Goal: Task Accomplishment & Management: Manage account settings

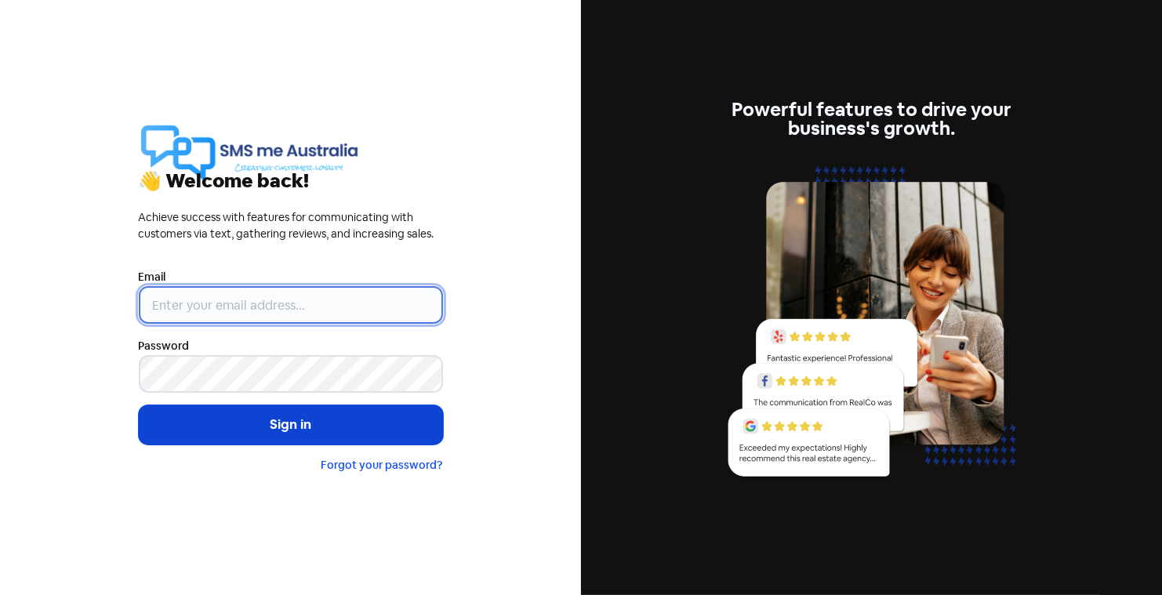
type input "[PERSON_NAME][EMAIL_ADDRESS][DOMAIN_NAME]"
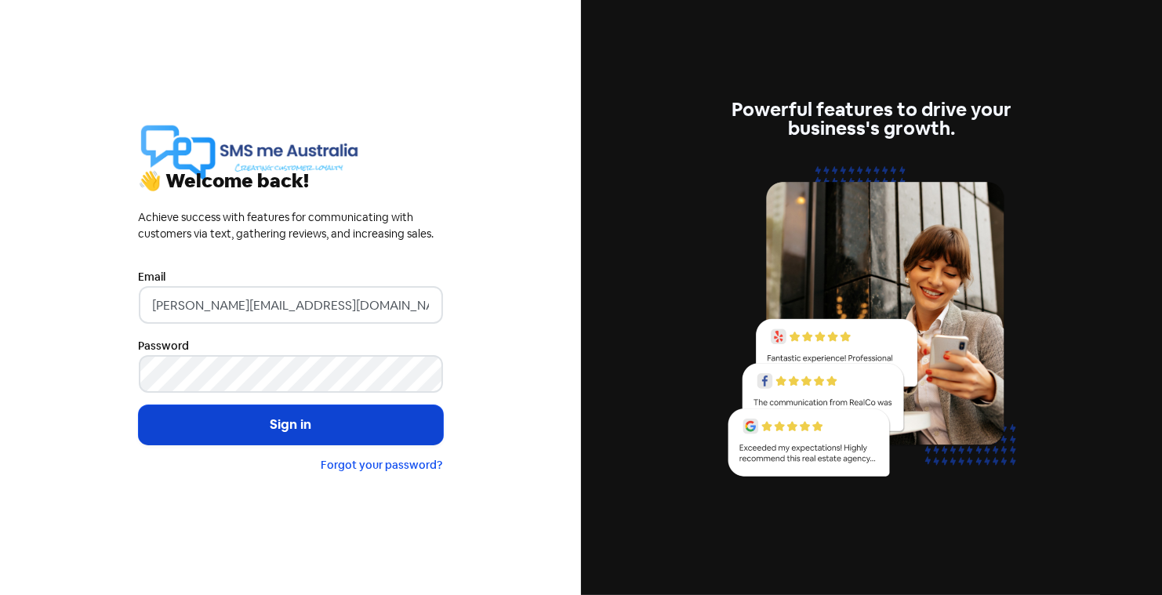
click at [241, 422] on button "Sign in" at bounding box center [291, 424] width 304 height 39
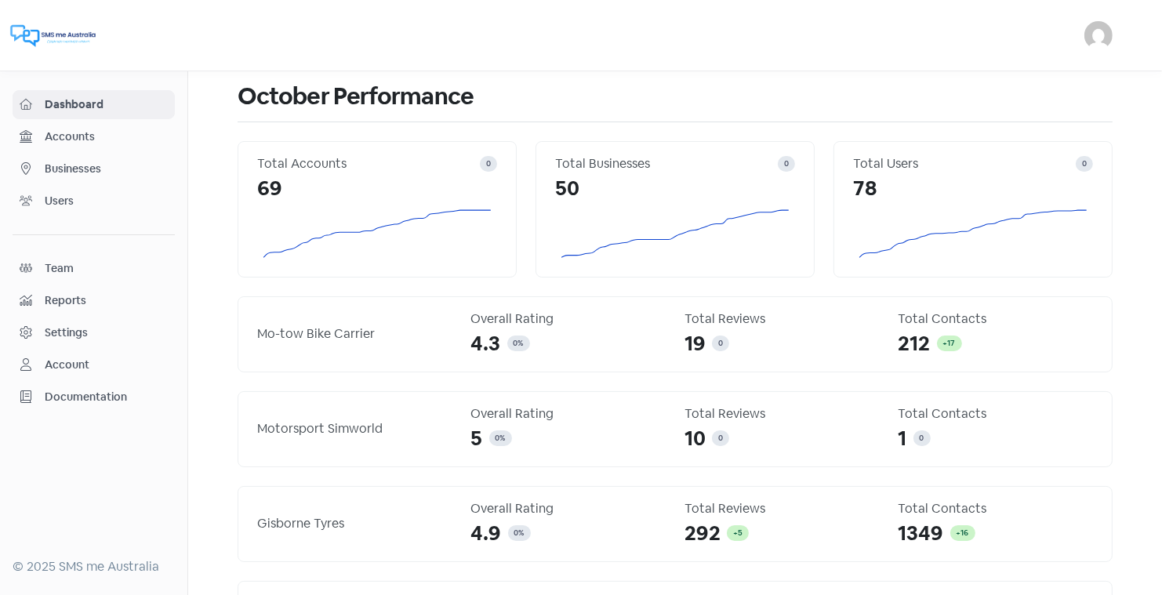
click at [66, 167] on span "Businesses" at bounding box center [106, 169] width 123 height 16
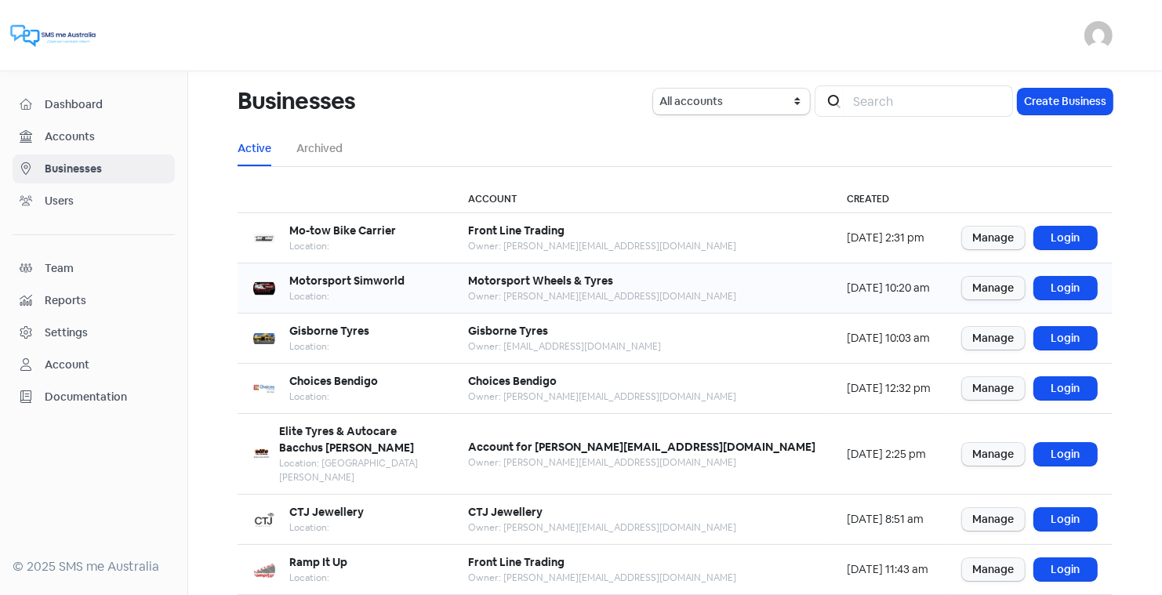
scroll to position [190, 0]
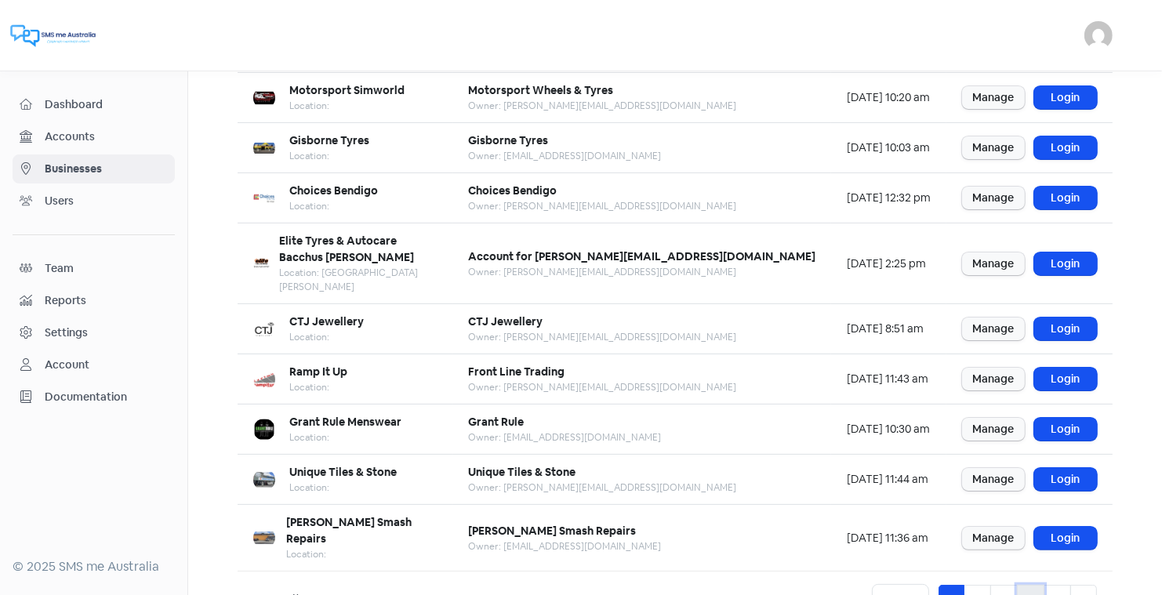
click at [1034, 585] on link "4" at bounding box center [1030, 600] width 27 height 30
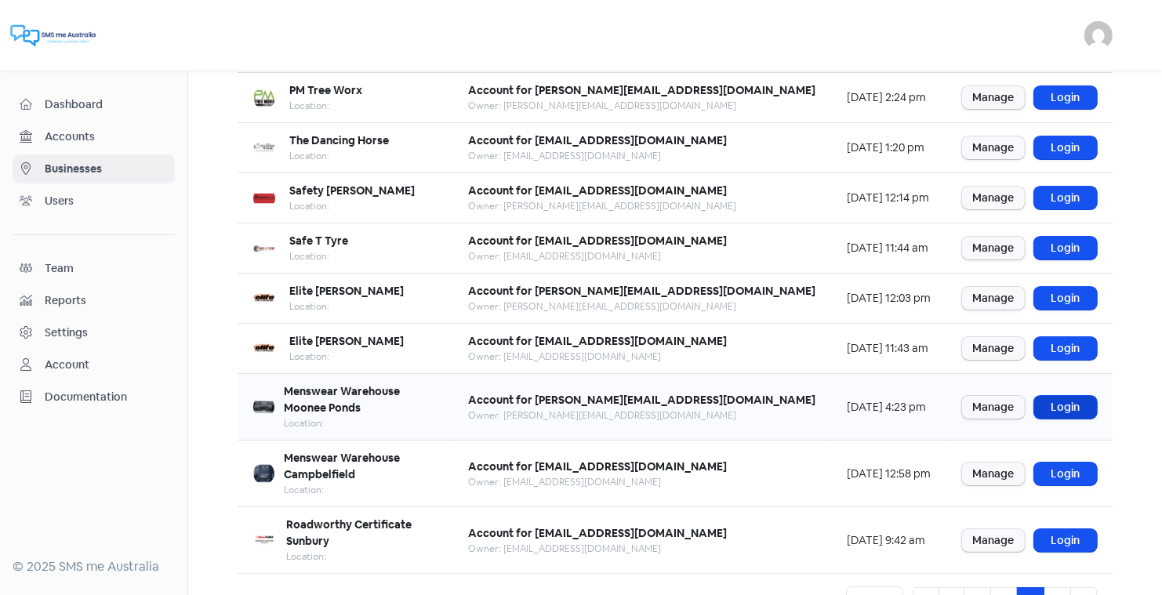
click at [1066, 396] on link "Login" at bounding box center [1065, 407] width 63 height 23
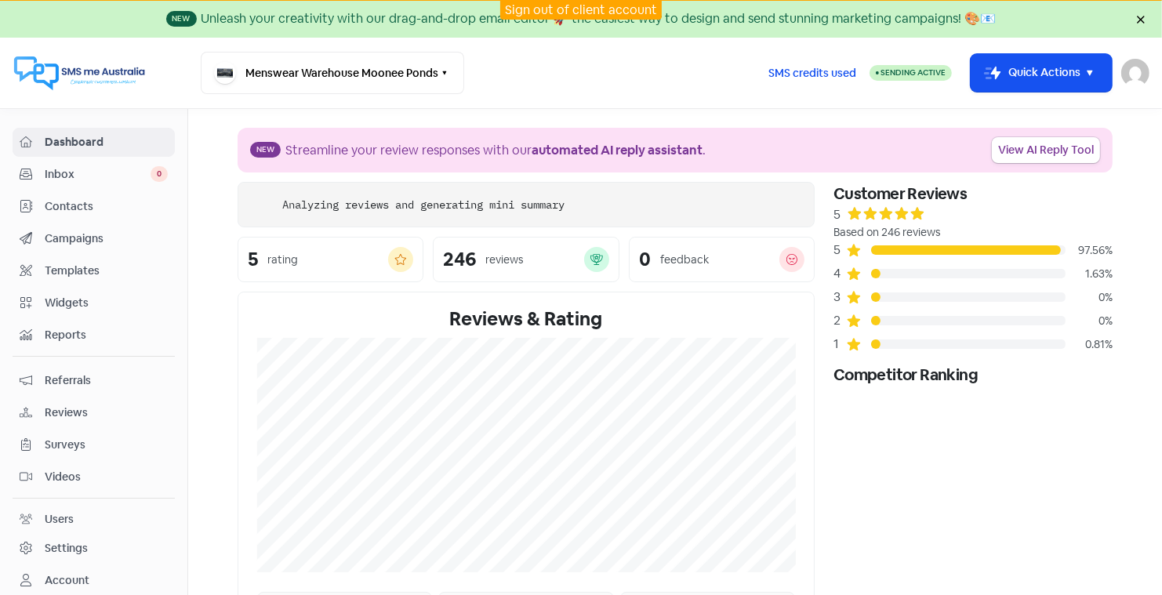
click at [82, 201] on span "Contacts" at bounding box center [106, 206] width 123 height 16
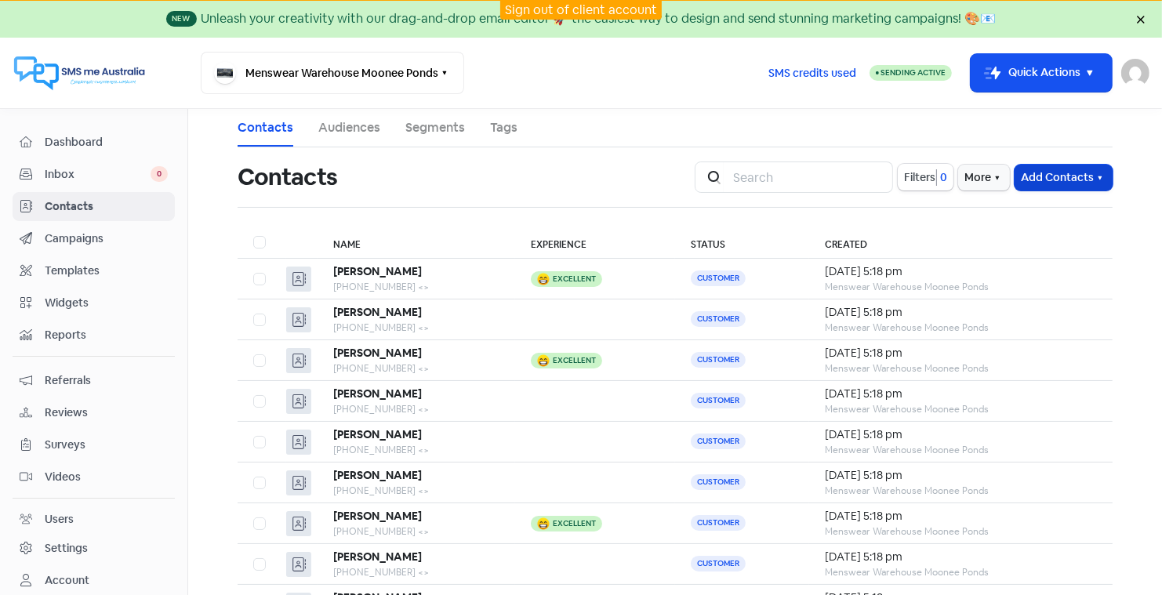
click at [1053, 172] on button "Add Contacts" at bounding box center [1063, 178] width 98 height 26
click at [988, 242] on button "Import contact (basic)" at bounding box center [1020, 242] width 183 height 31
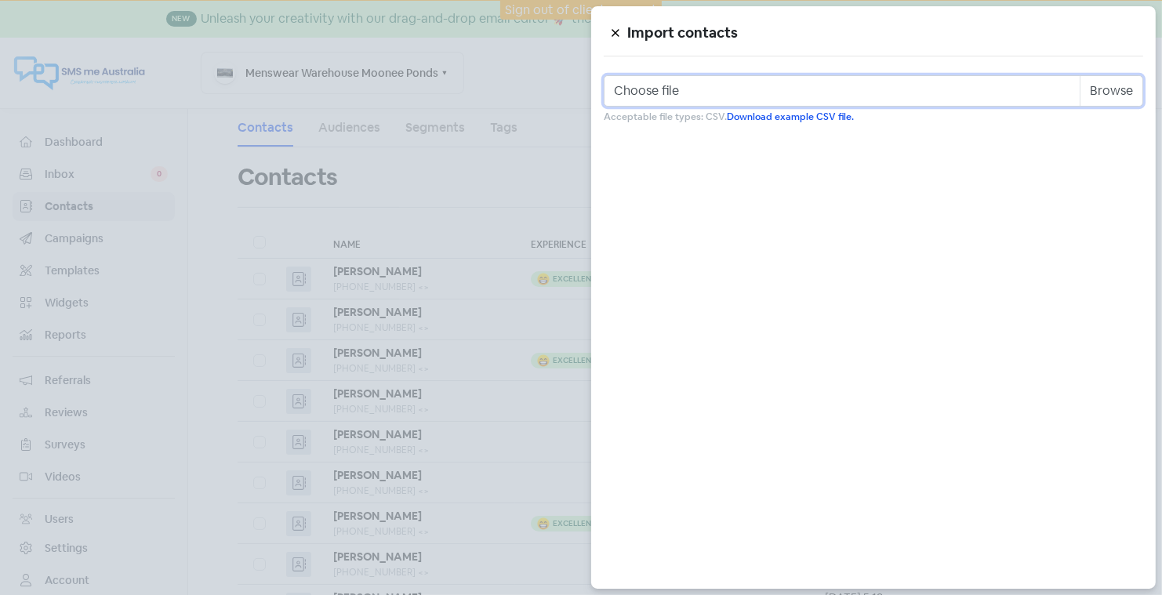
click at [732, 88] on input "Choose file" at bounding box center [872, 90] width 539 height 31
type input "C:\fakepath\moonee ponds 8th oct.csv"
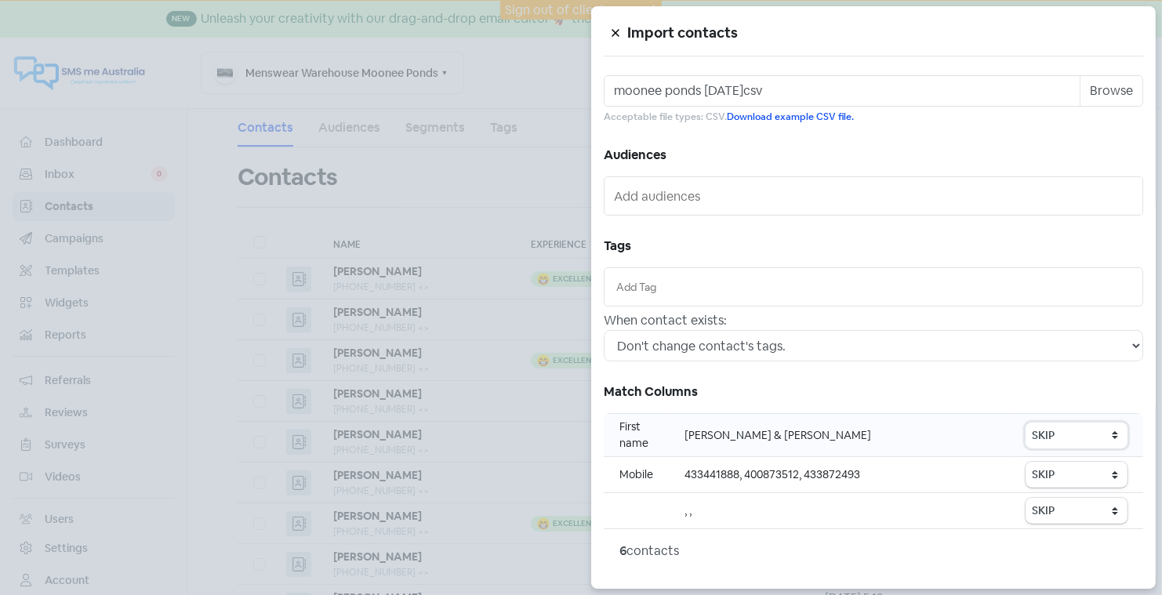
click at [1047, 435] on select "SKIP First name Last name Mobile number Email address Contact status" at bounding box center [1076, 435] width 102 height 26
select select "first_name"
click at [1056, 473] on select "SKIP First name Last name Mobile number Email address Contact status" at bounding box center [1076, 475] width 102 height 26
select select "phone"
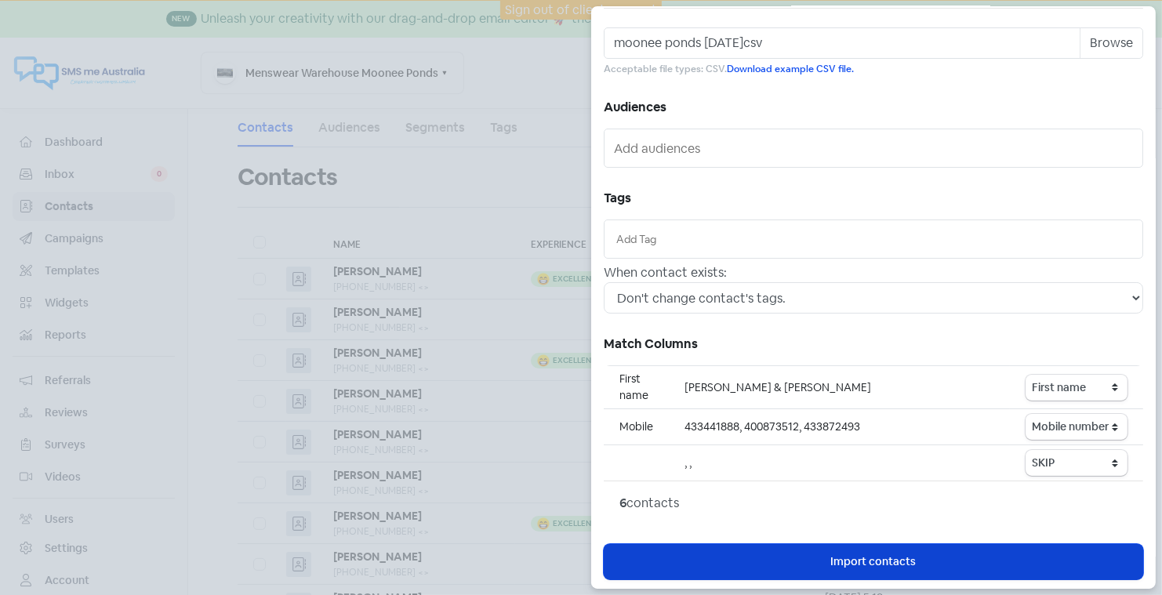
click at [871, 553] on span "Import contacts" at bounding box center [873, 561] width 85 height 16
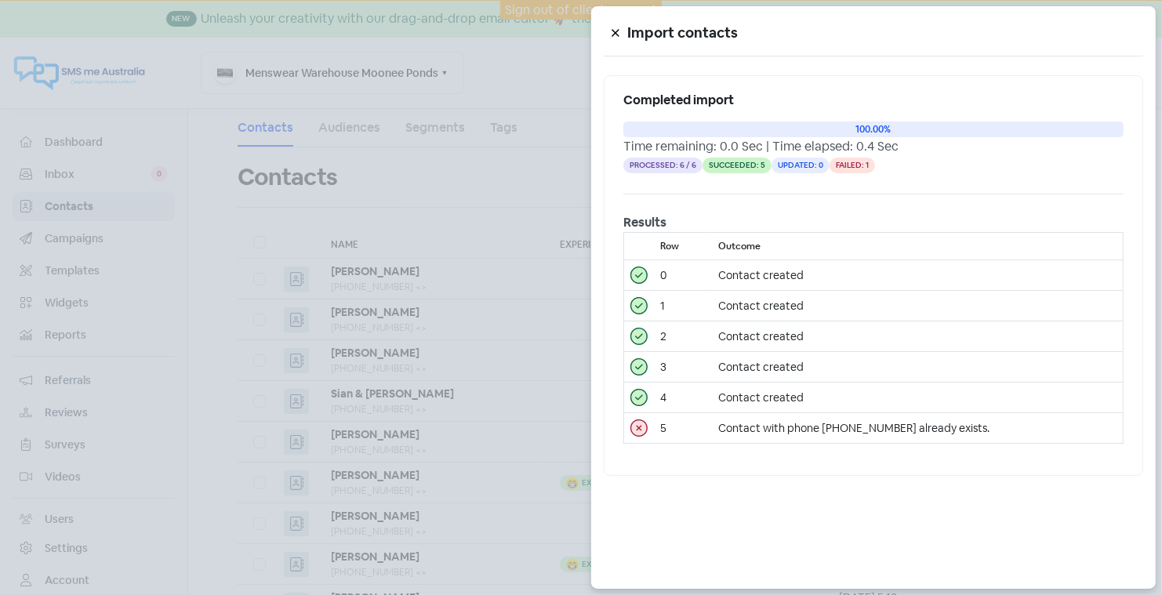
click at [611, 28] on icon at bounding box center [615, 32] width 9 height 9
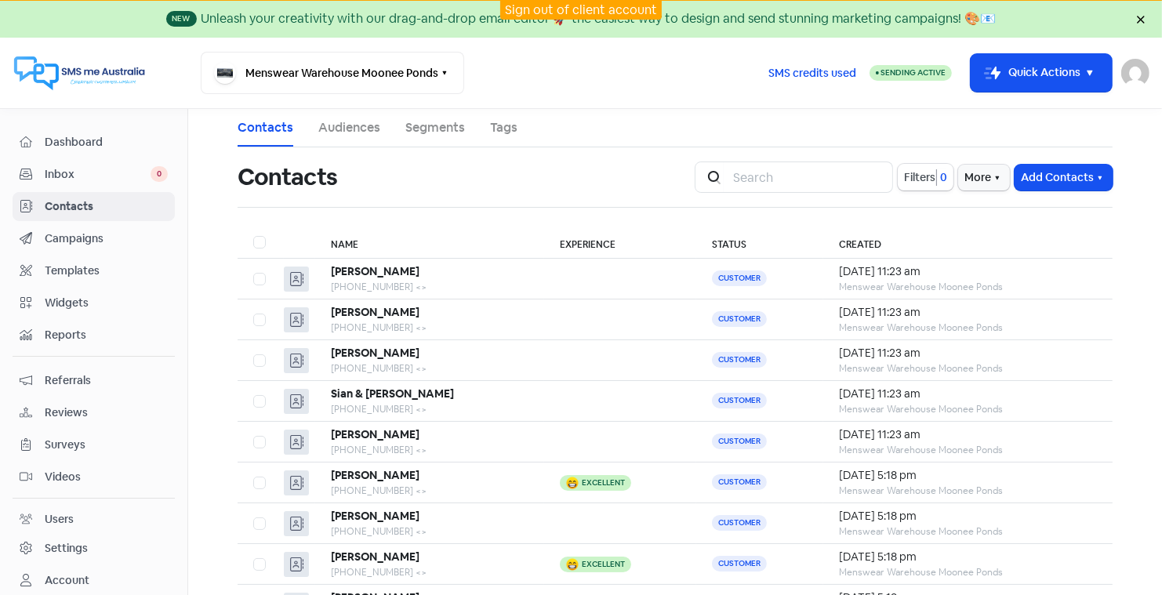
click at [572, 7] on link "Sign out of client account" at bounding box center [581, 10] width 152 height 16
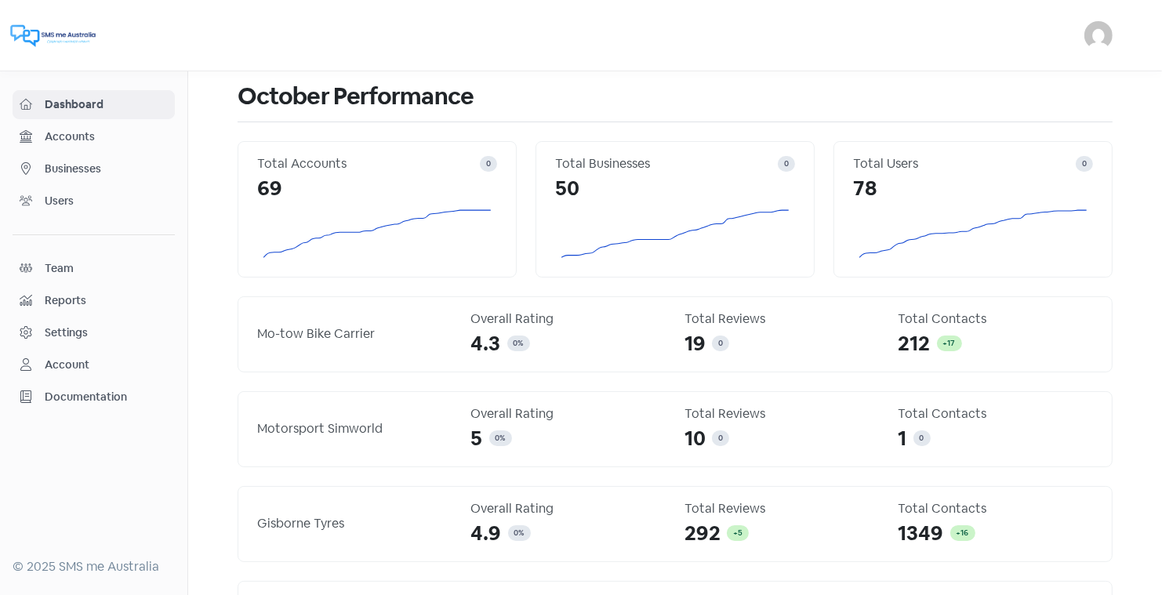
click at [85, 164] on span "Businesses" at bounding box center [106, 169] width 123 height 16
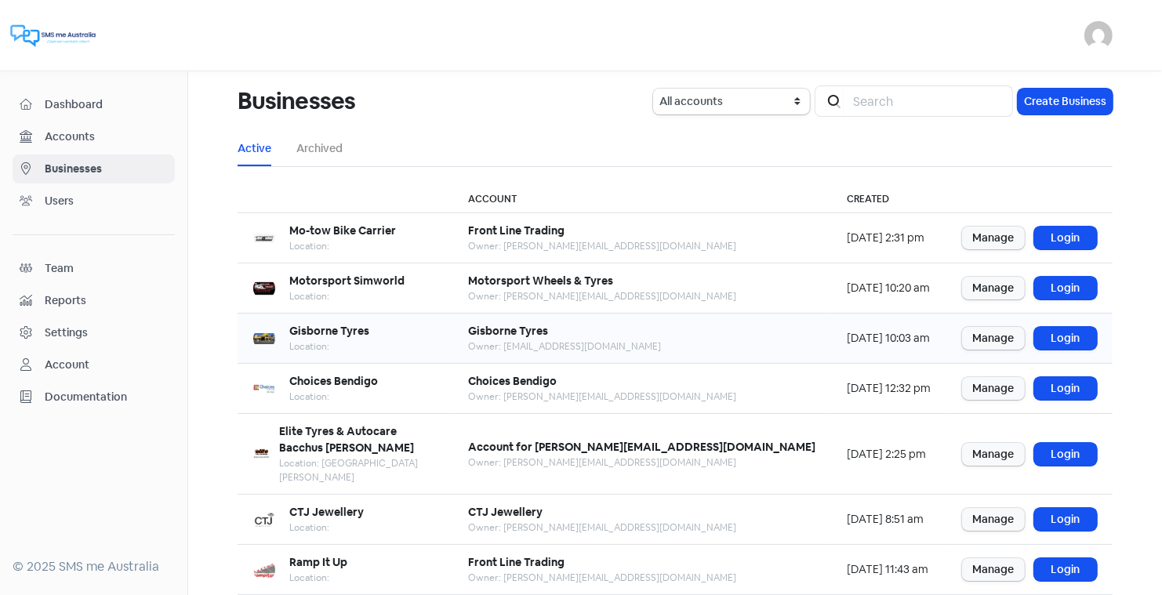
scroll to position [190, 0]
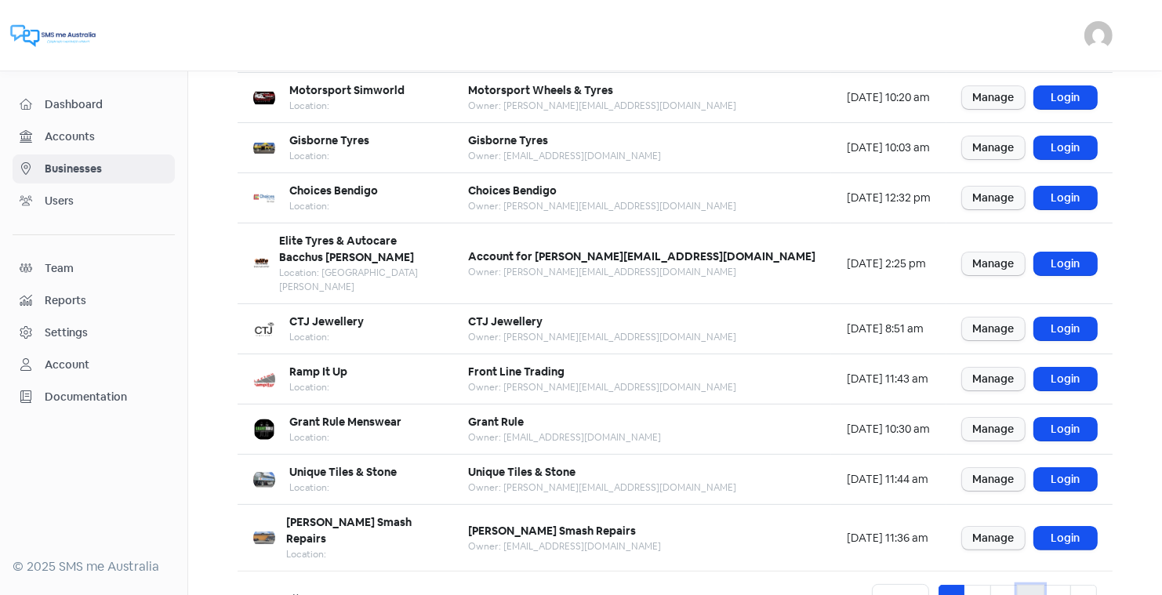
click at [1033, 585] on link "4" at bounding box center [1030, 600] width 27 height 30
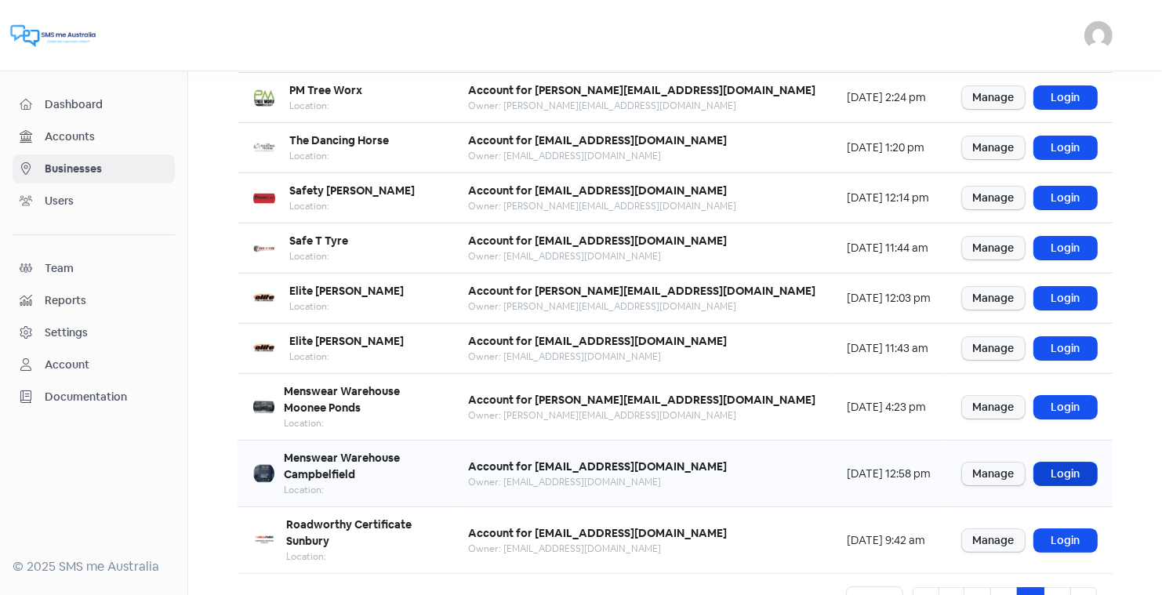
click at [1064, 462] on link "Login" at bounding box center [1065, 473] width 63 height 23
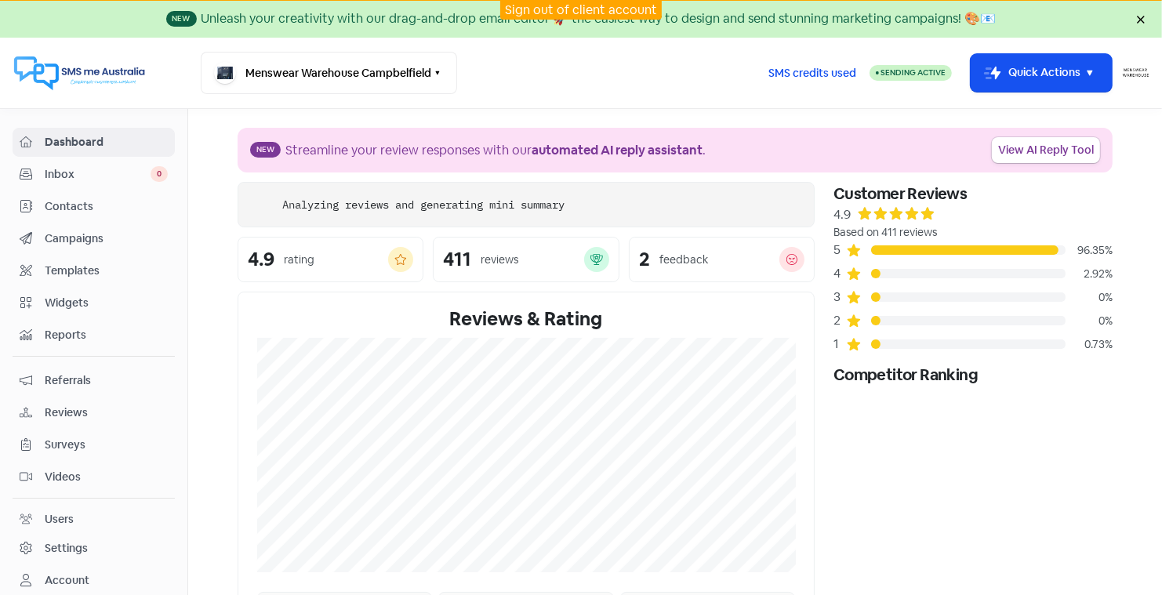
click at [71, 203] on span "Contacts" at bounding box center [106, 206] width 123 height 16
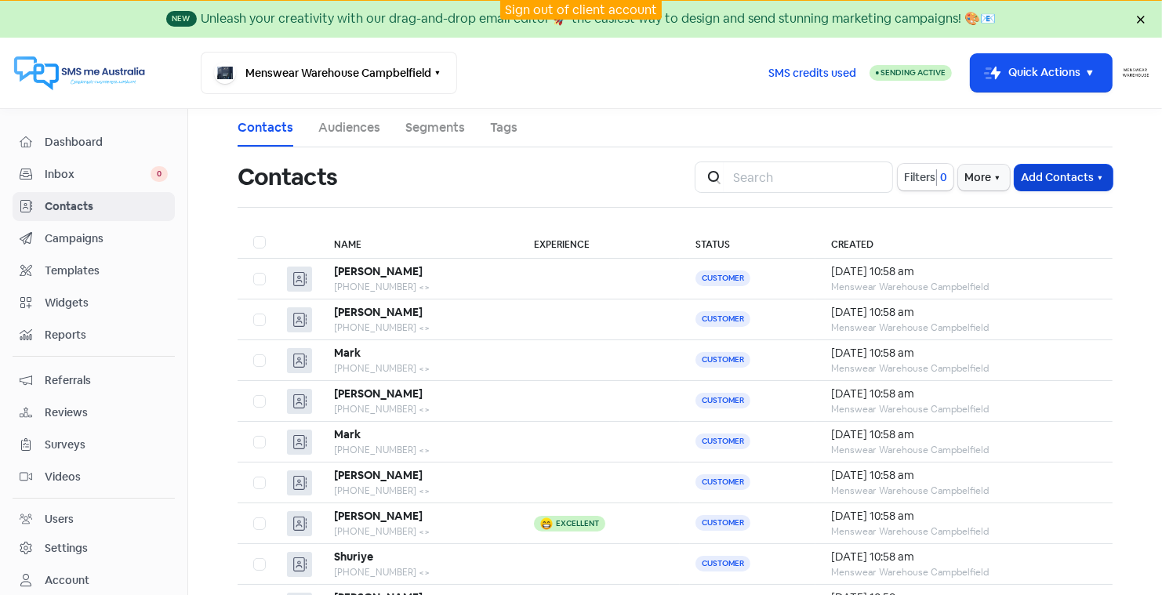
click at [1040, 172] on button "Add Contacts" at bounding box center [1063, 178] width 98 height 26
click at [970, 241] on button "Import contact (basic)" at bounding box center [1020, 242] width 183 height 31
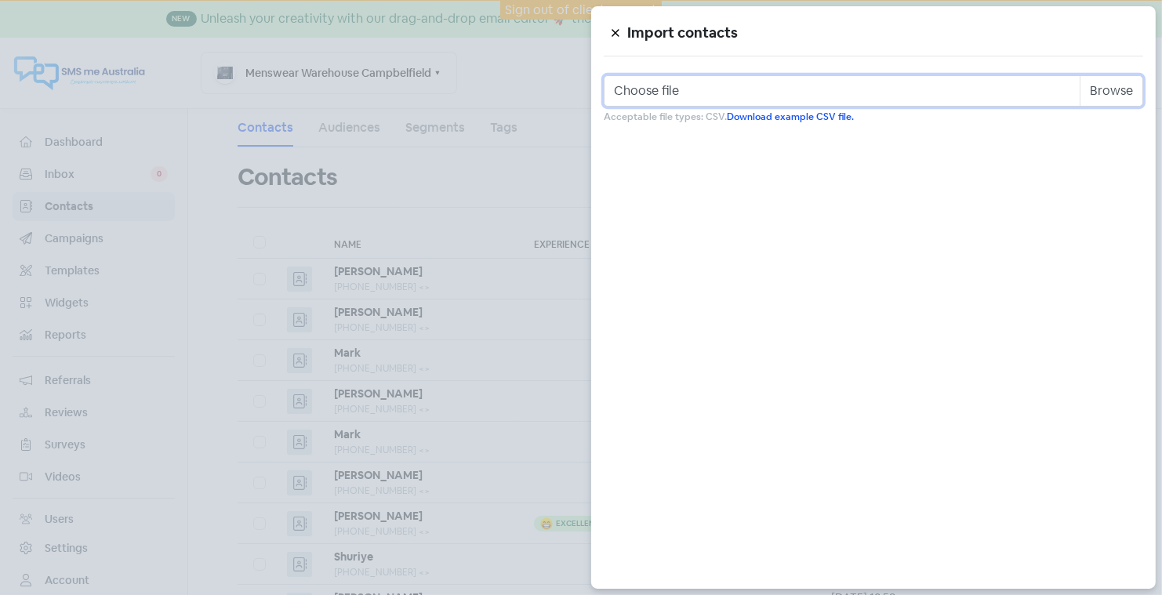
click at [790, 92] on input "Choose file" at bounding box center [872, 90] width 539 height 31
type input "C:\fakepath\campbellfield 8th oct 2.csv"
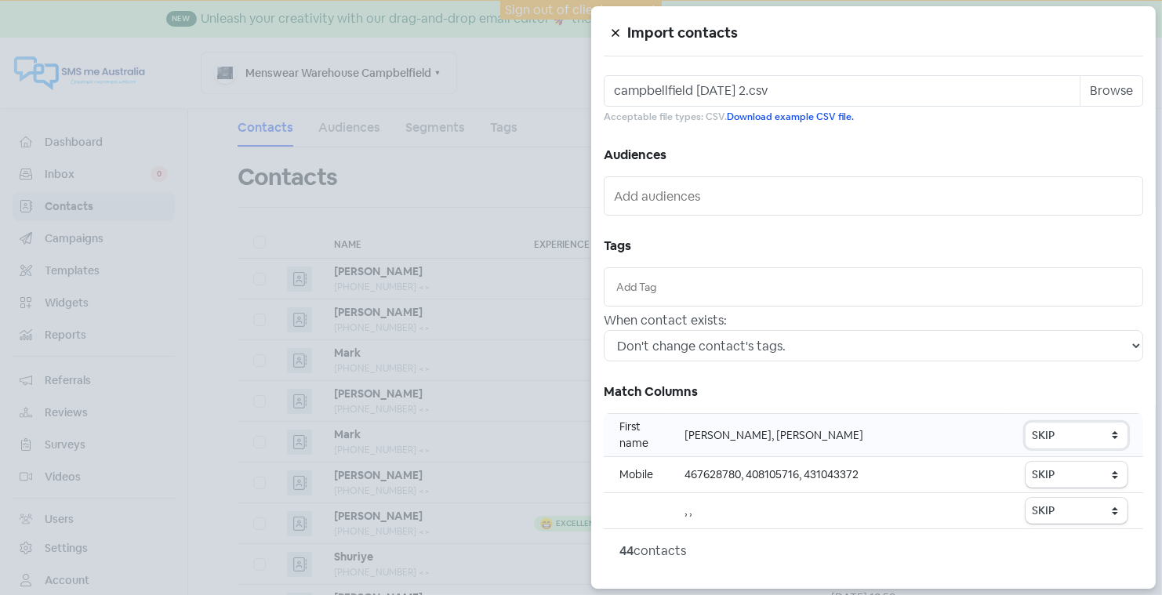
click at [1068, 432] on select "SKIP First name Last name Mobile number Email address Contact status" at bounding box center [1076, 435] width 102 height 26
select select "first_name"
click at [1047, 470] on select "SKIP First name Last name Mobile number Email address Contact status" at bounding box center [1076, 475] width 102 height 26
select select "phone"
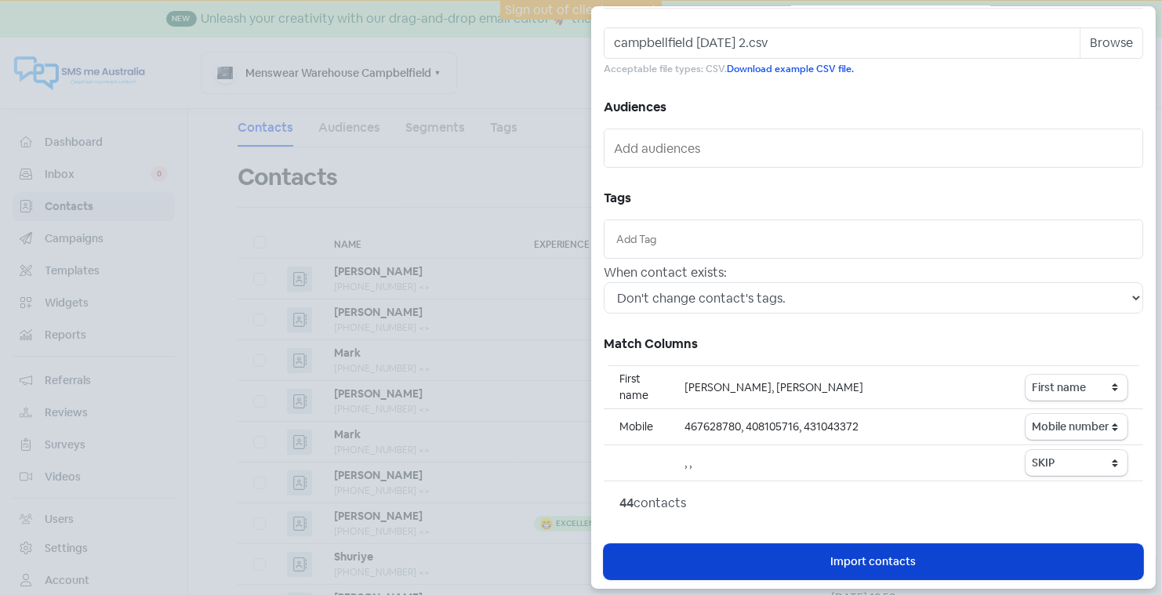
click at [851, 559] on span "Import contacts" at bounding box center [873, 561] width 85 height 16
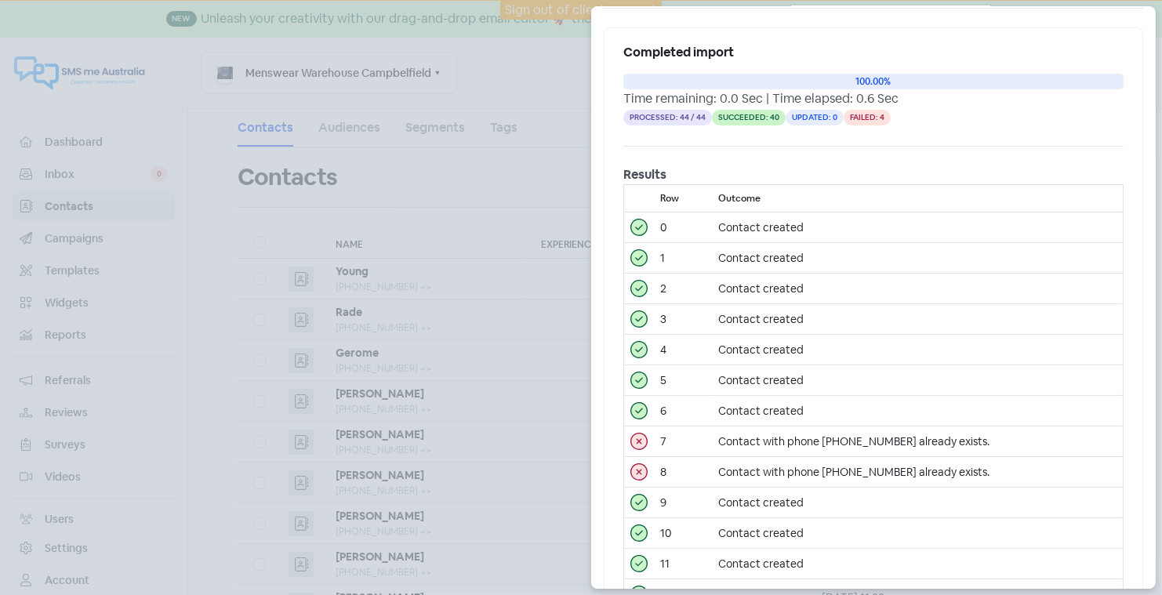
scroll to position [0, 0]
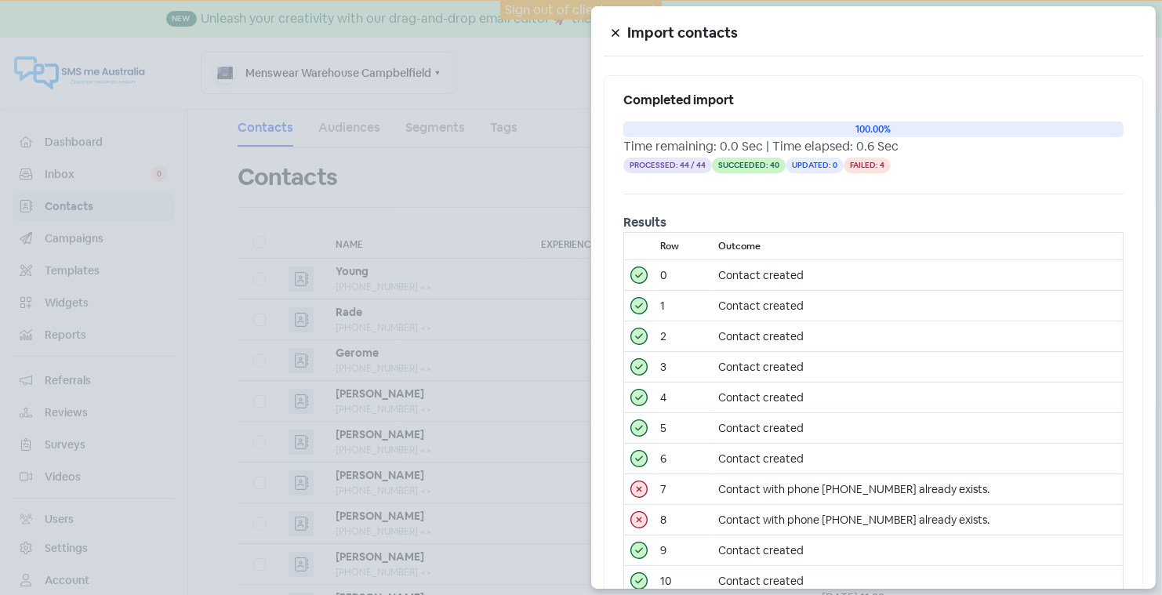
click at [613, 29] on icon at bounding box center [615, 32] width 9 height 9
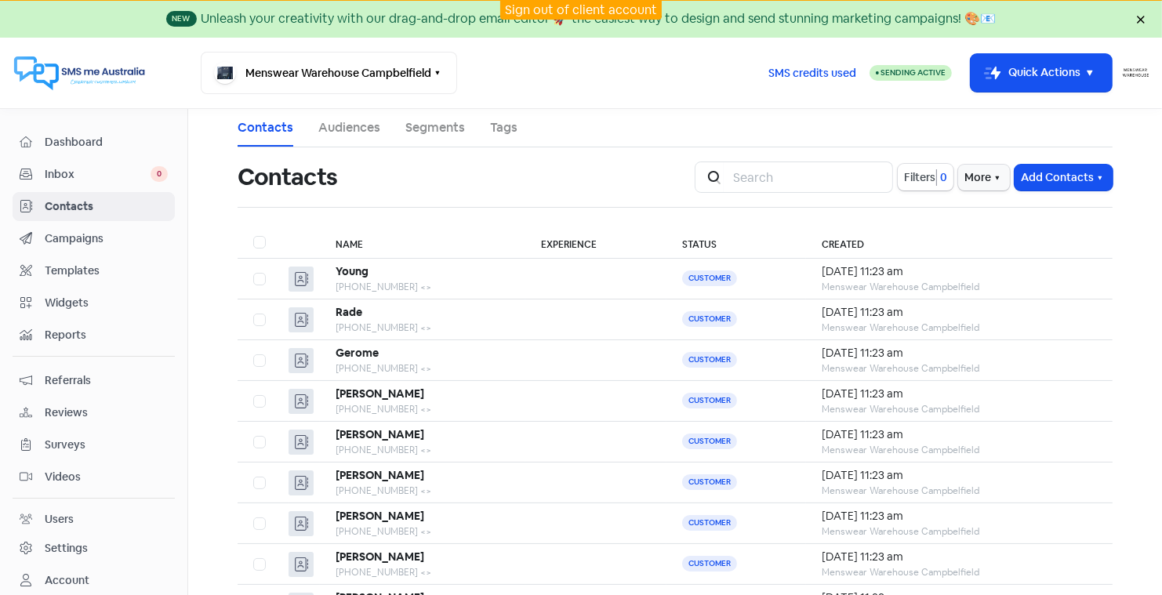
click at [566, 6] on link "Sign out of client account" at bounding box center [581, 10] width 152 height 16
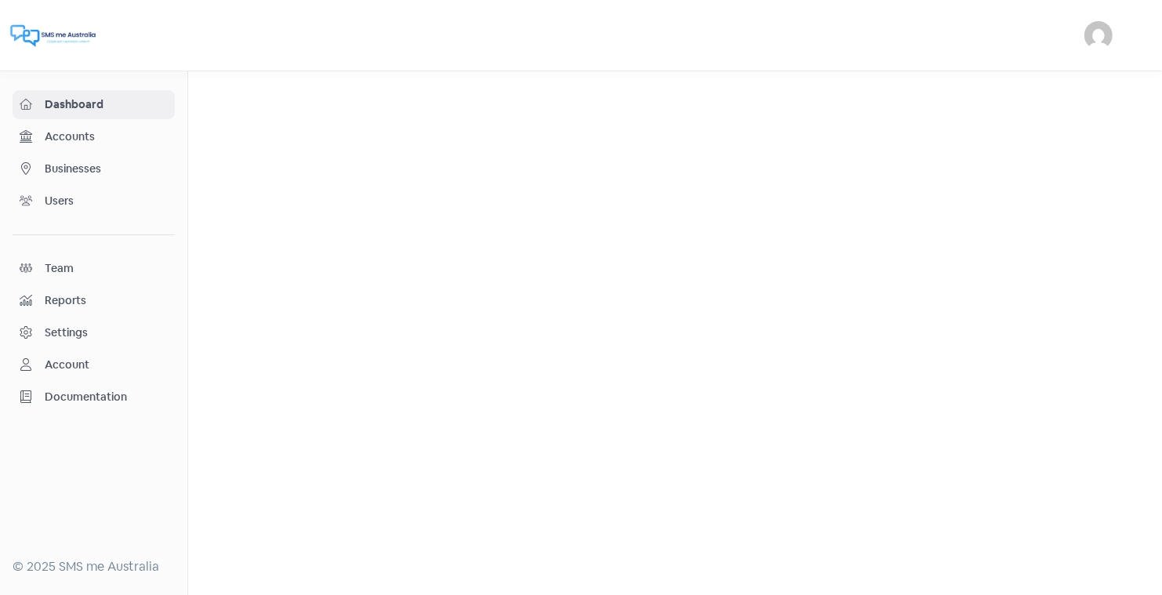
click at [79, 168] on span "Businesses" at bounding box center [106, 169] width 123 height 16
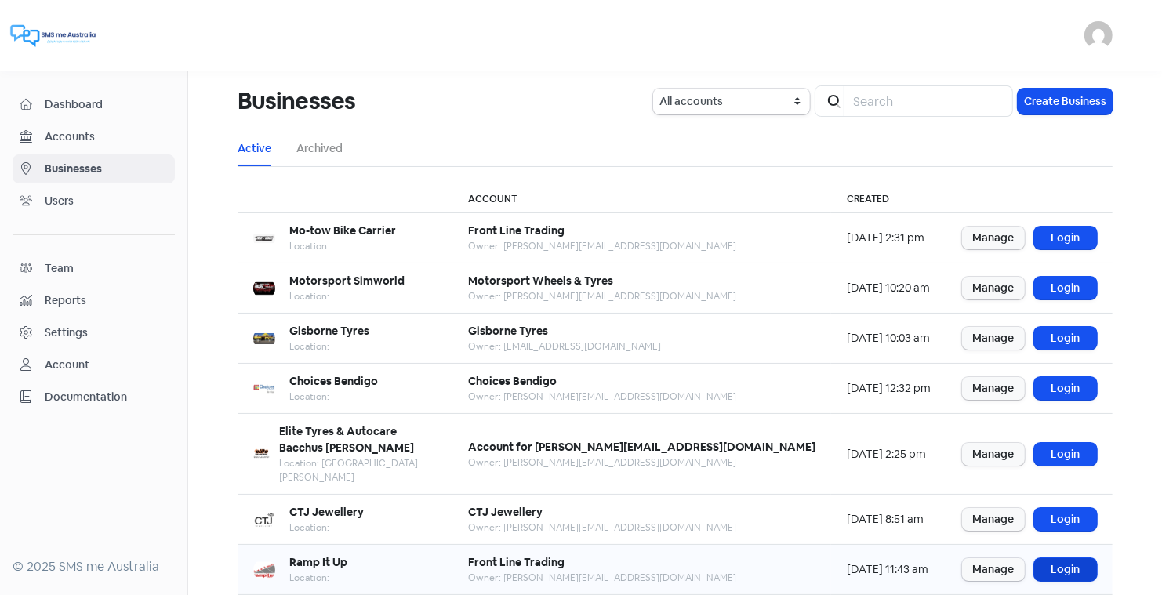
click at [1064, 558] on link "Login" at bounding box center [1065, 569] width 63 height 23
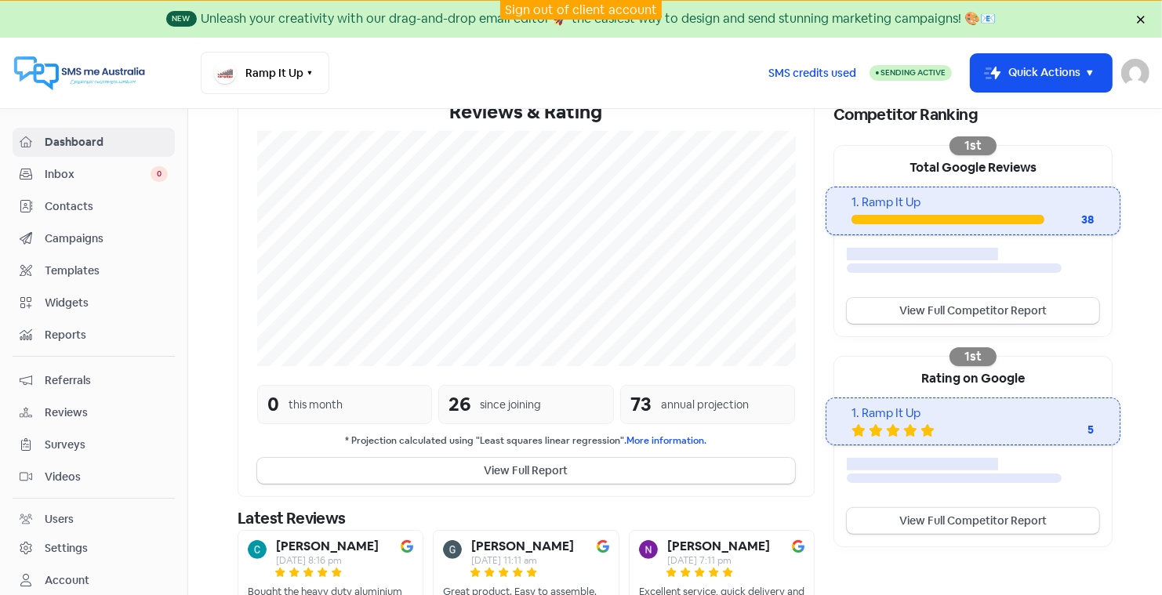
scroll to position [283, 0]
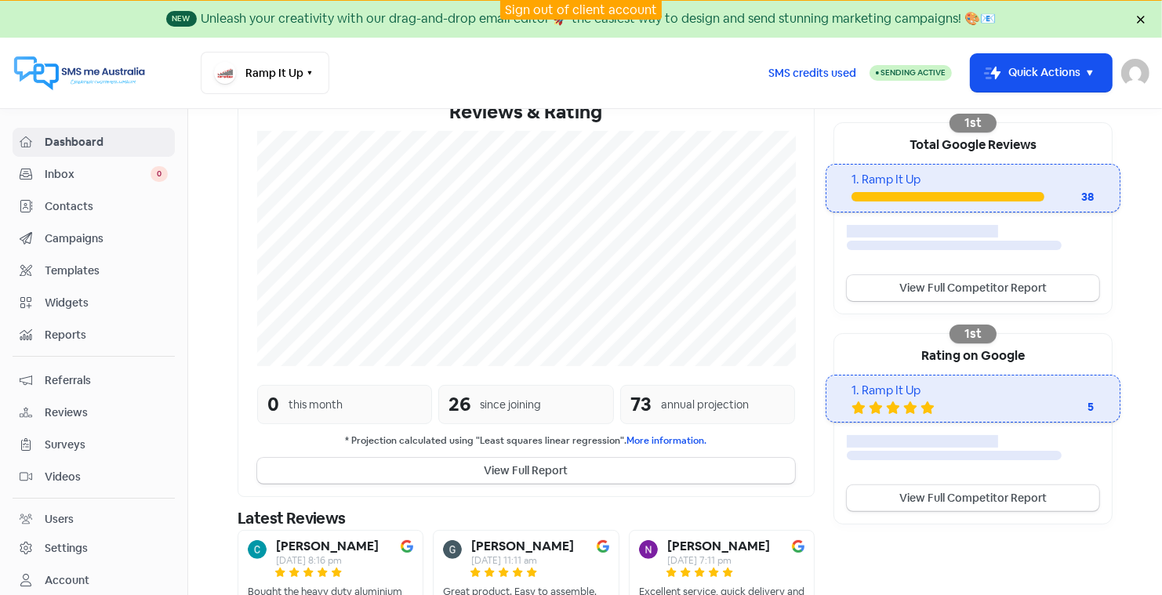
click at [69, 207] on span "Contacts" at bounding box center [106, 206] width 123 height 16
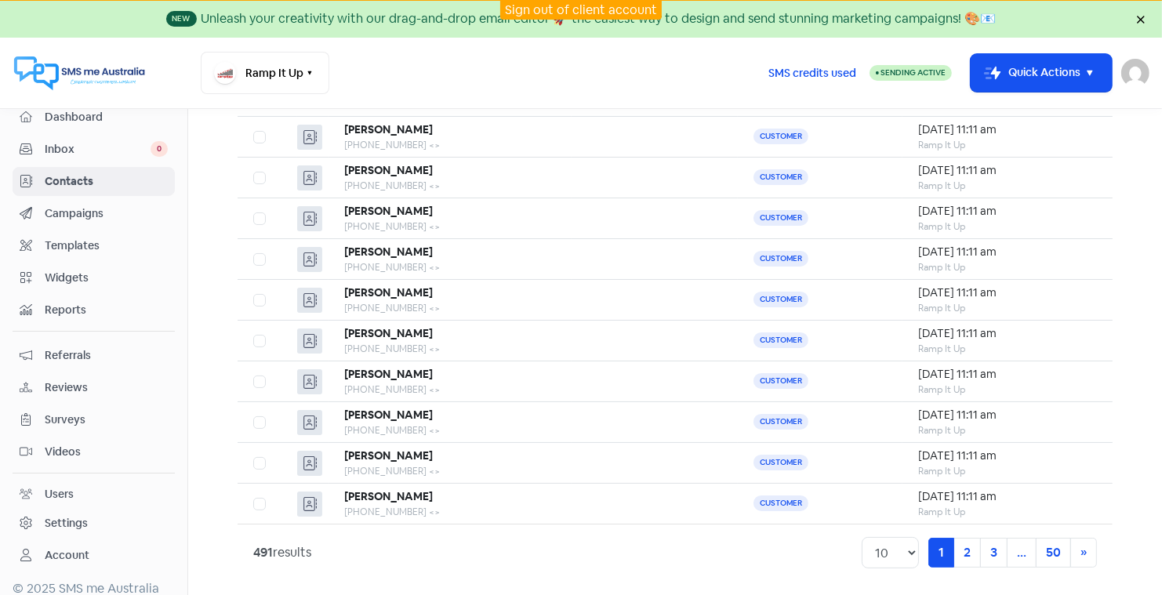
scroll to position [27, 0]
click at [69, 304] on span "Reports" at bounding box center [106, 308] width 123 height 16
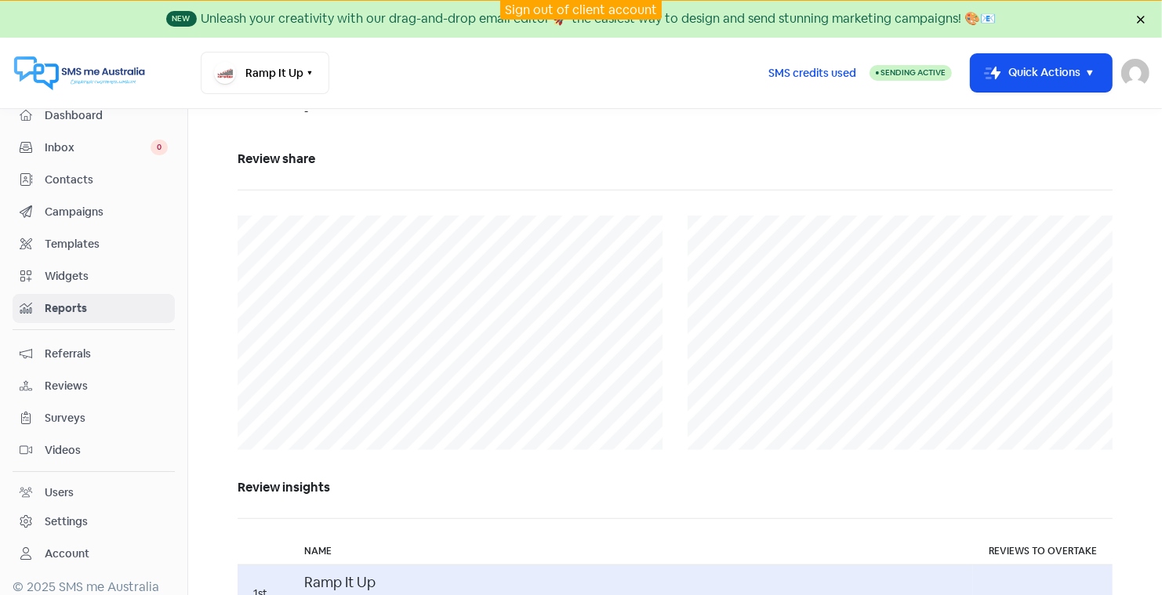
scroll to position [1284, 0]
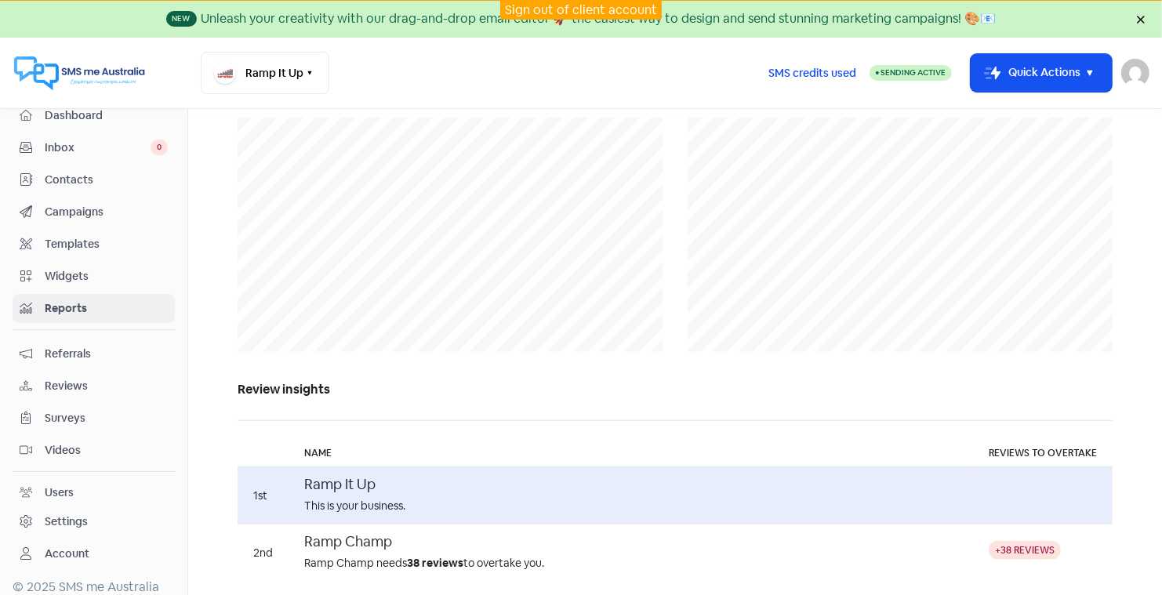
click at [65, 176] on span "Contacts" at bounding box center [106, 180] width 123 height 16
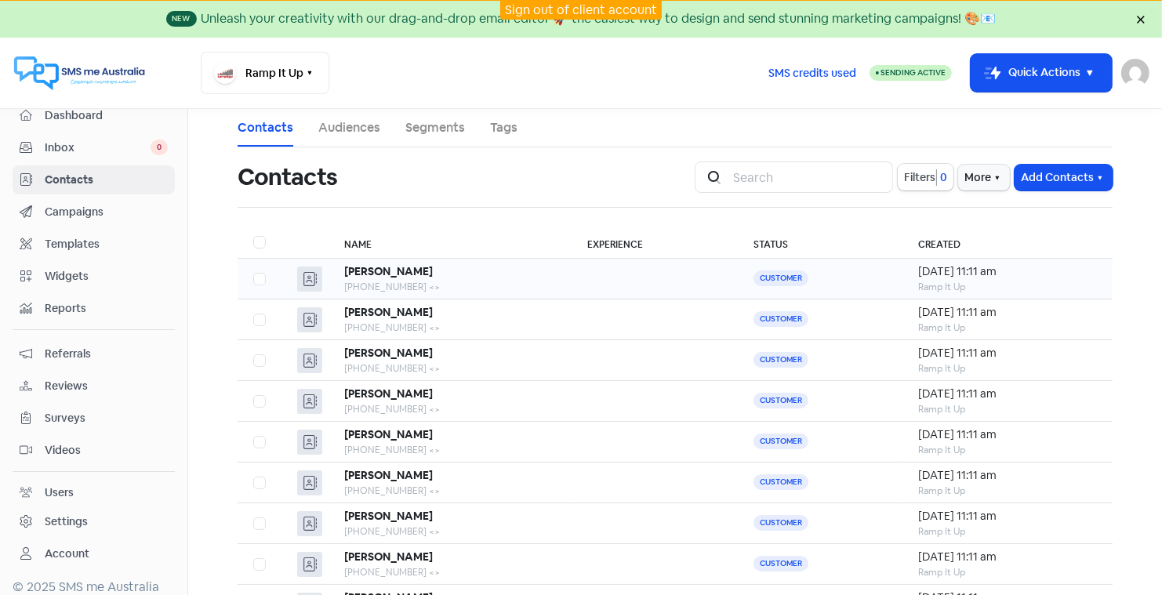
click at [364, 266] on b "Stewart" at bounding box center [388, 271] width 89 height 14
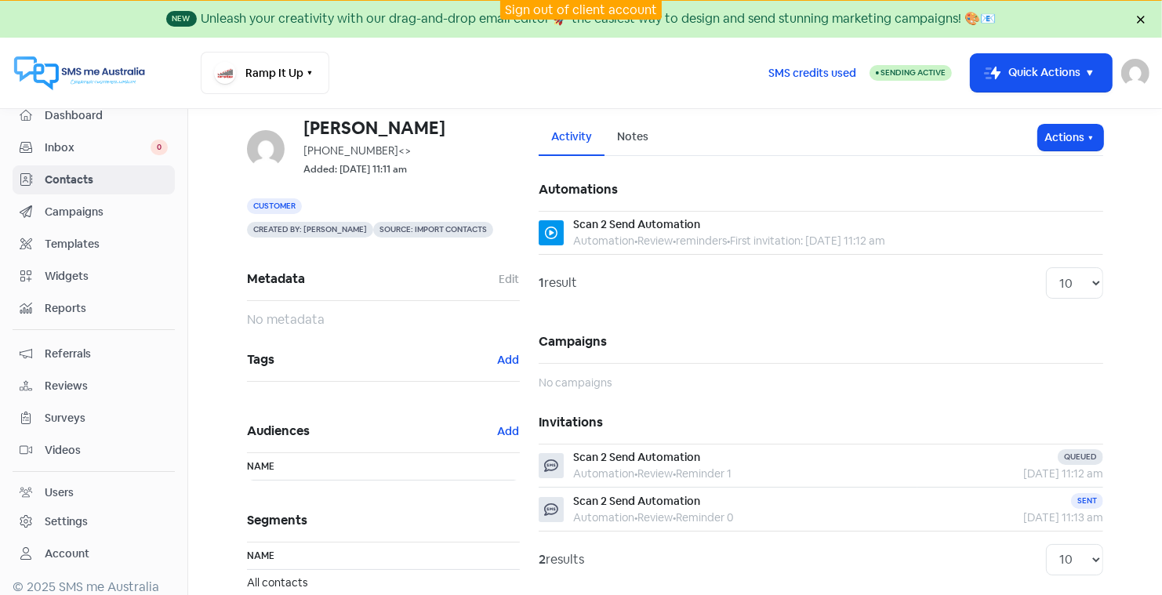
scroll to position [56, 0]
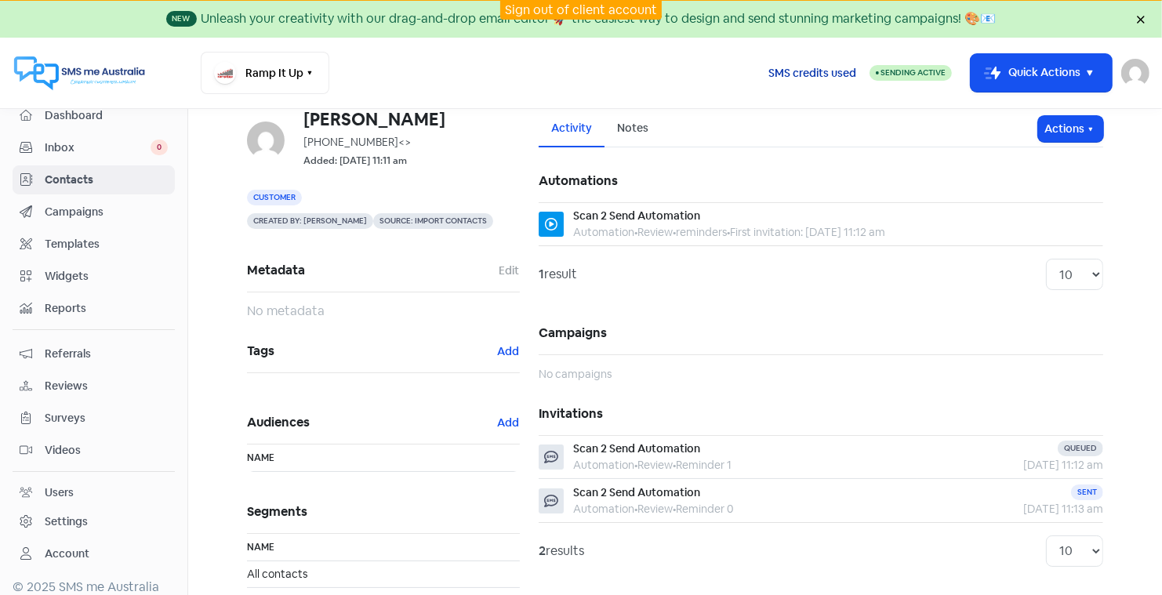
click at [812, 72] on span "SMS credits used" at bounding box center [812, 73] width 88 height 16
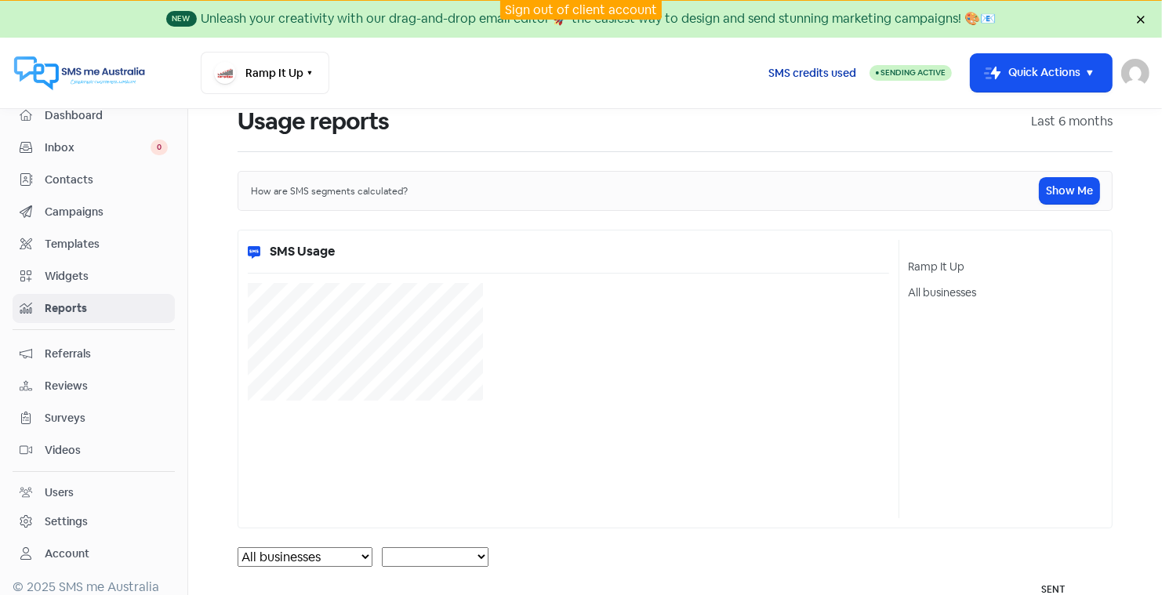
select select "[object Object]"
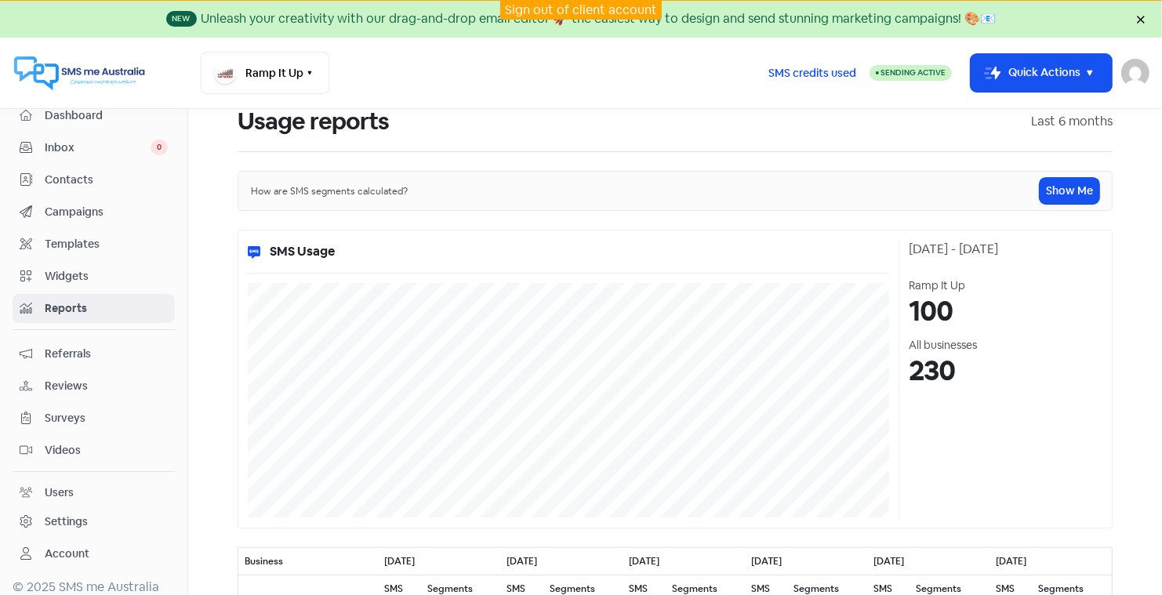
click at [64, 177] on span "Contacts" at bounding box center [106, 180] width 123 height 16
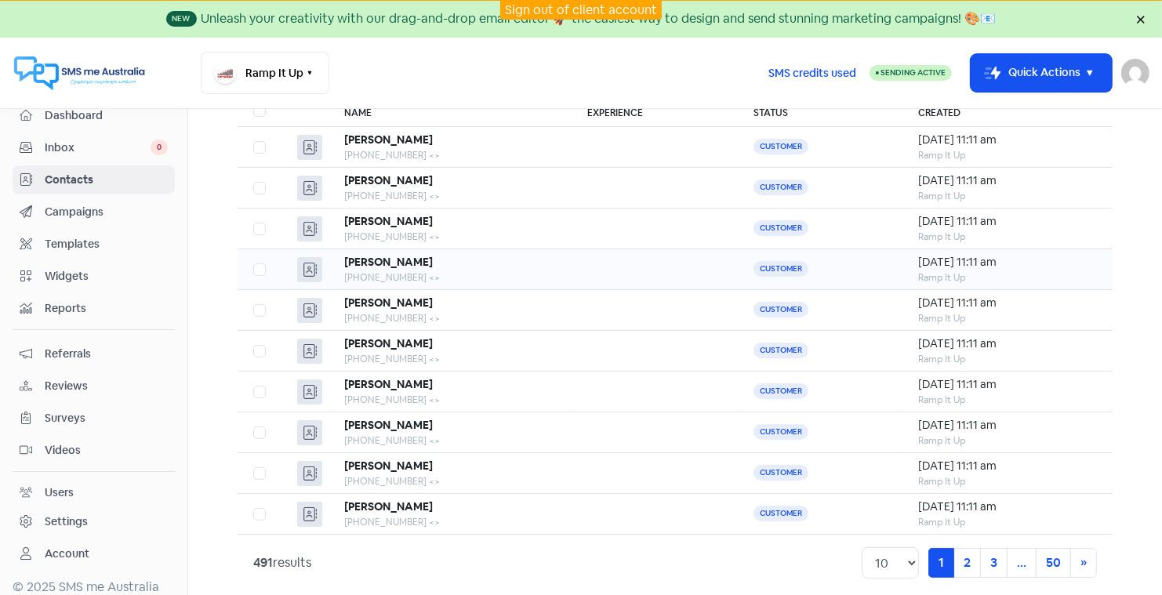
scroll to position [142, 0]
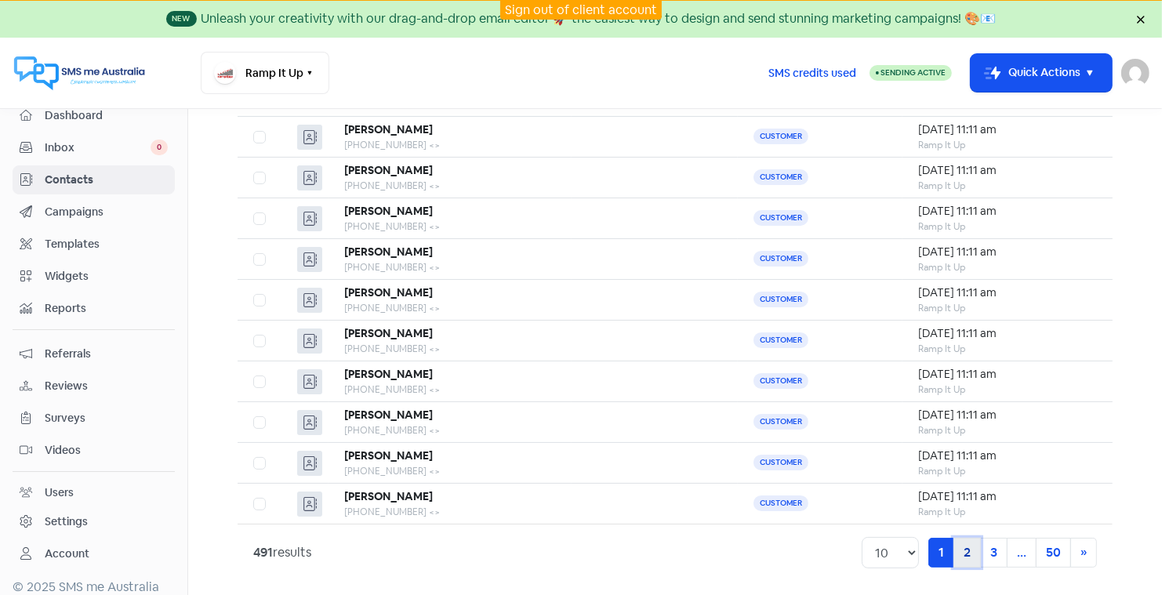
click at [969, 547] on link "2" at bounding box center [966, 553] width 27 height 30
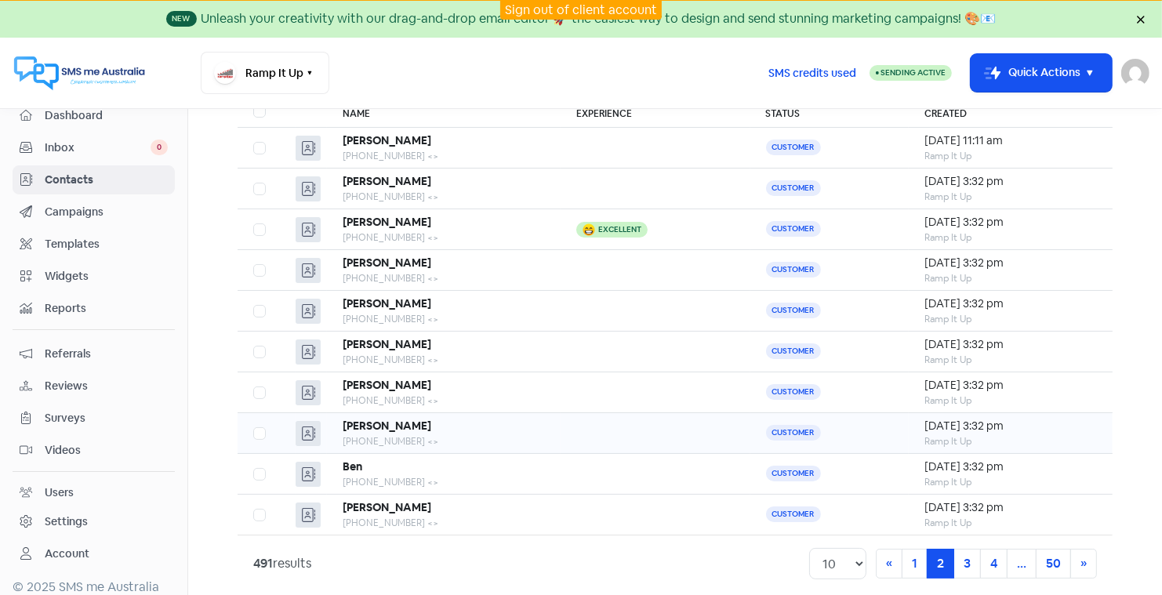
scroll to position [142, 0]
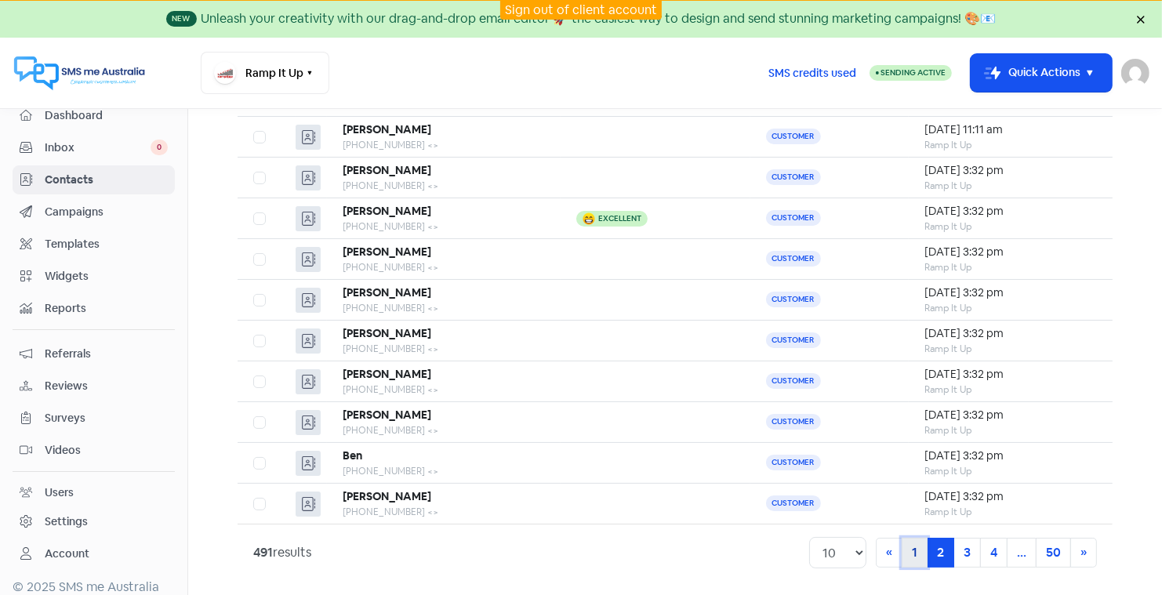
click at [920, 547] on link "1" at bounding box center [914, 553] width 26 height 30
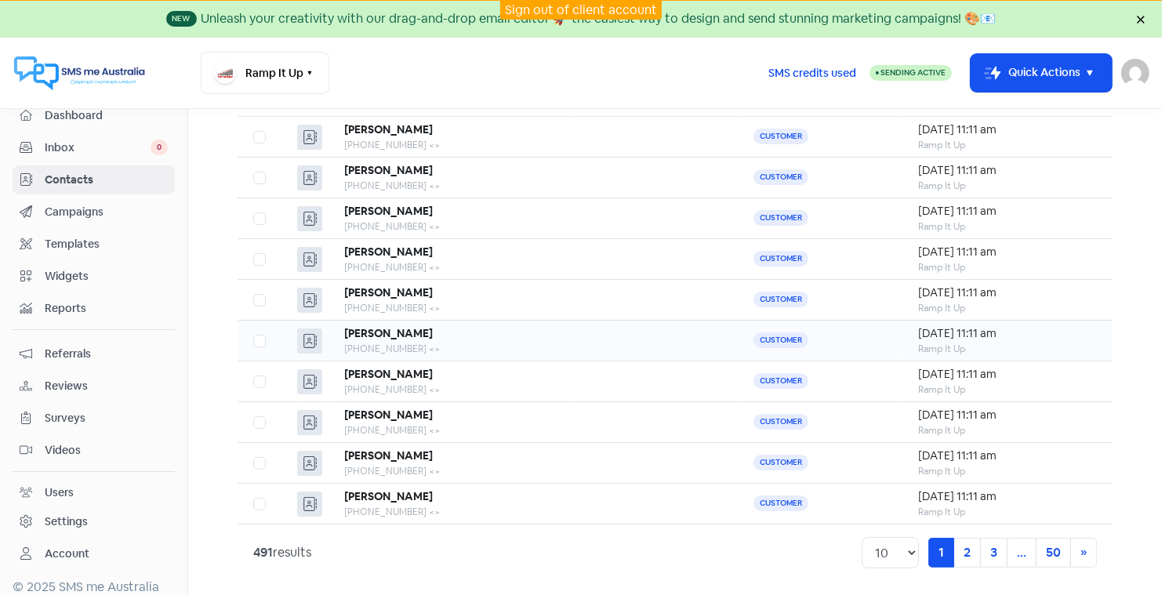
click at [364, 332] on b "John" at bounding box center [388, 333] width 89 height 14
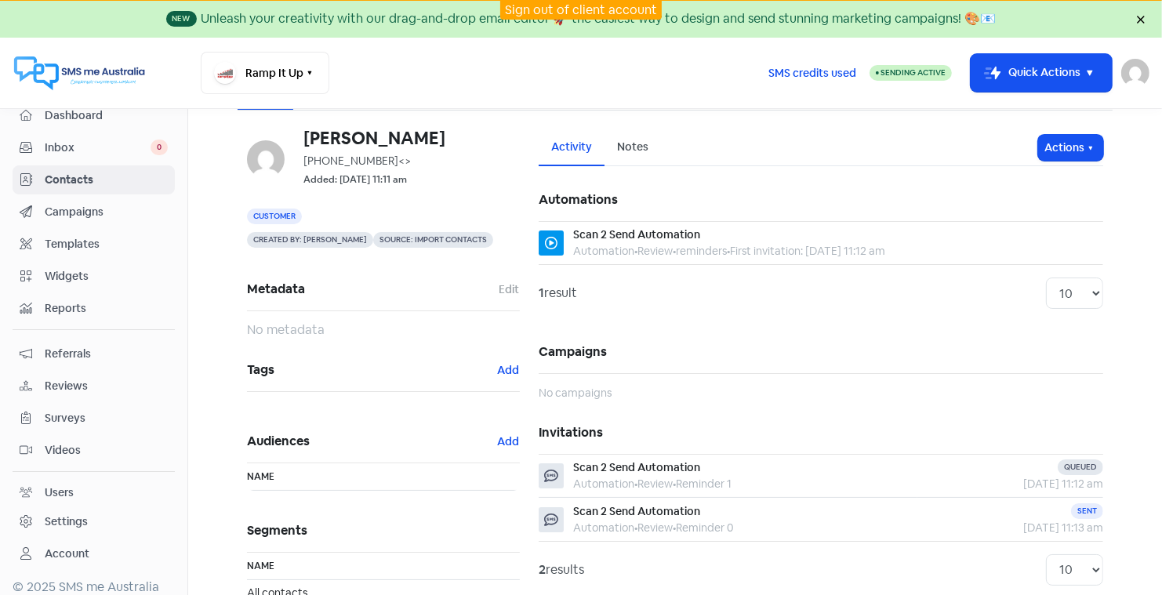
scroll to position [38, 0]
click at [74, 176] on span "Contacts" at bounding box center [106, 180] width 123 height 16
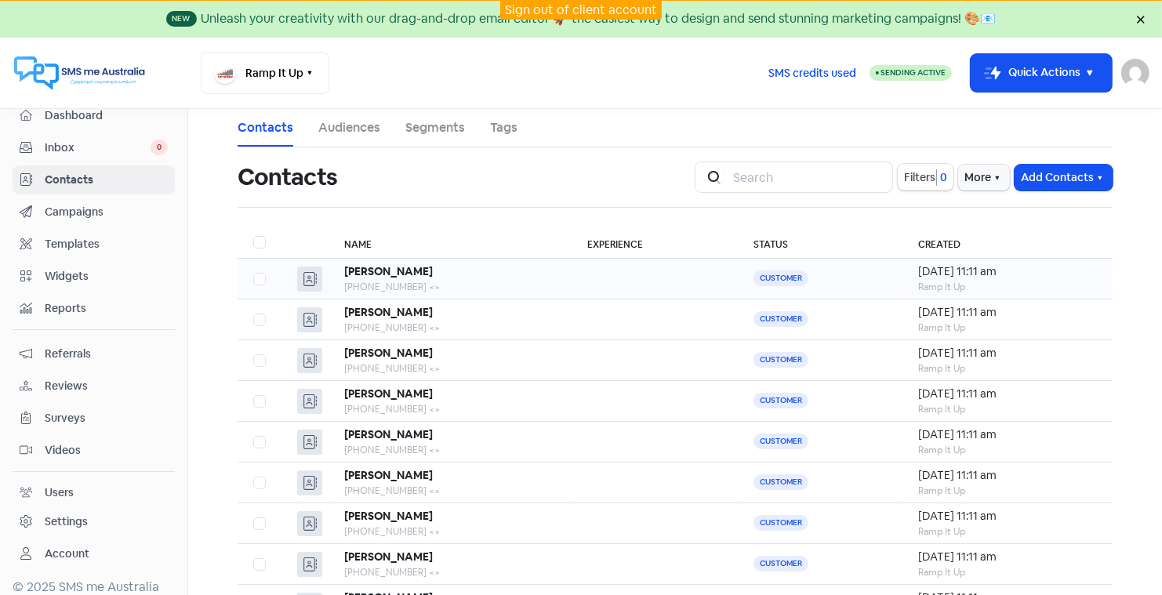
click at [363, 266] on b "Stewart" at bounding box center [388, 271] width 89 height 14
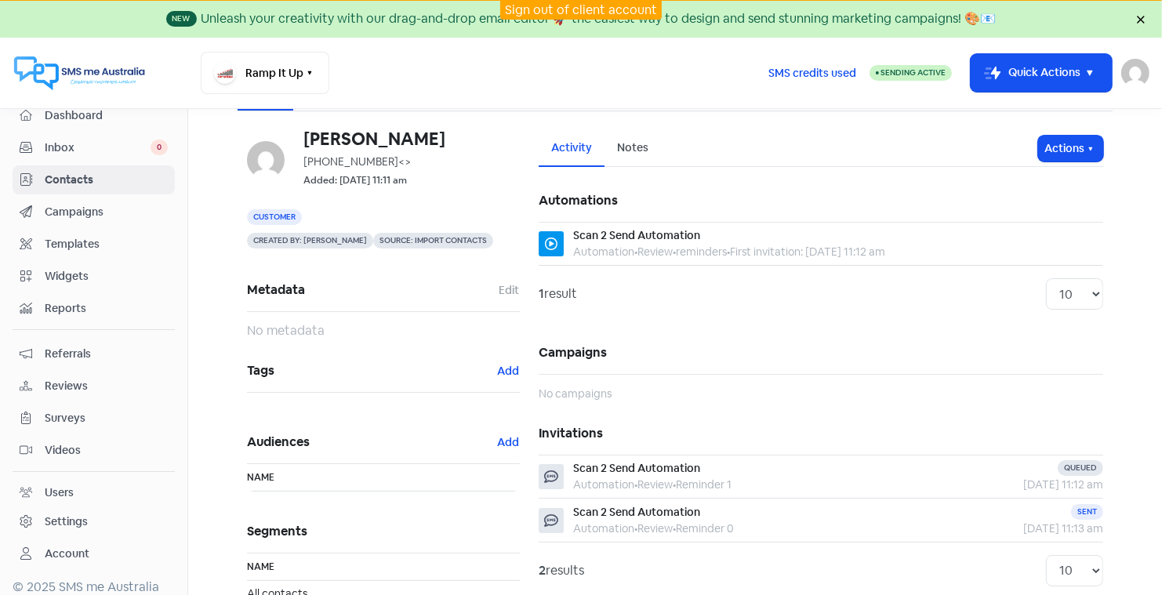
scroll to position [39, 0]
